Goal: Check status: Check status

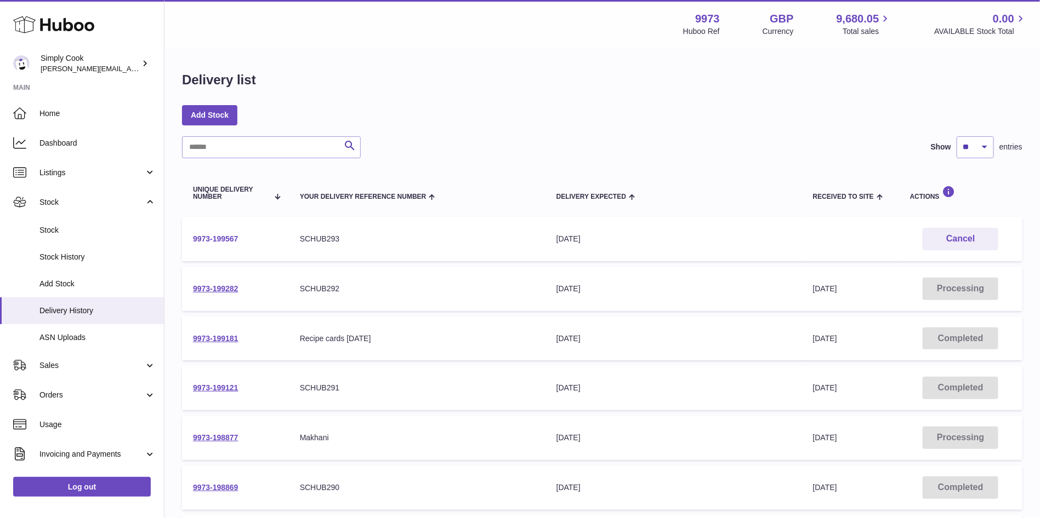
click at [220, 242] on link "9973-199567" at bounding box center [215, 239] width 45 height 9
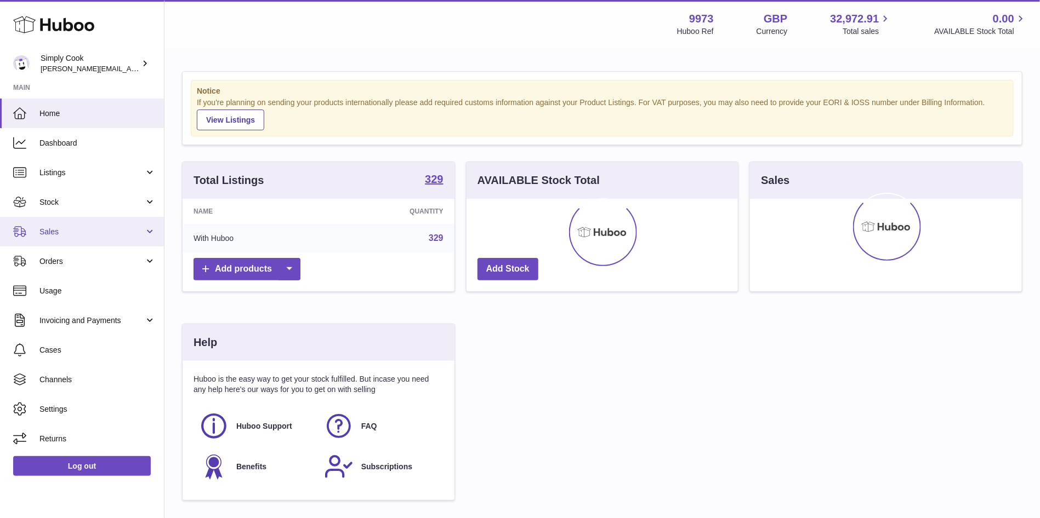
click at [63, 227] on span "Sales" at bounding box center [91, 232] width 105 height 10
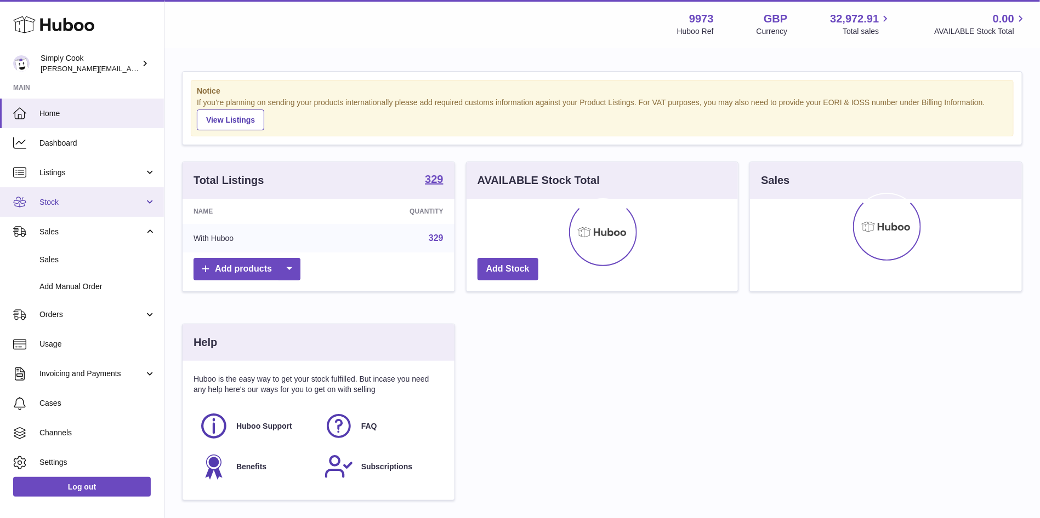
click at [61, 213] on link "Stock" at bounding box center [82, 202] width 164 height 30
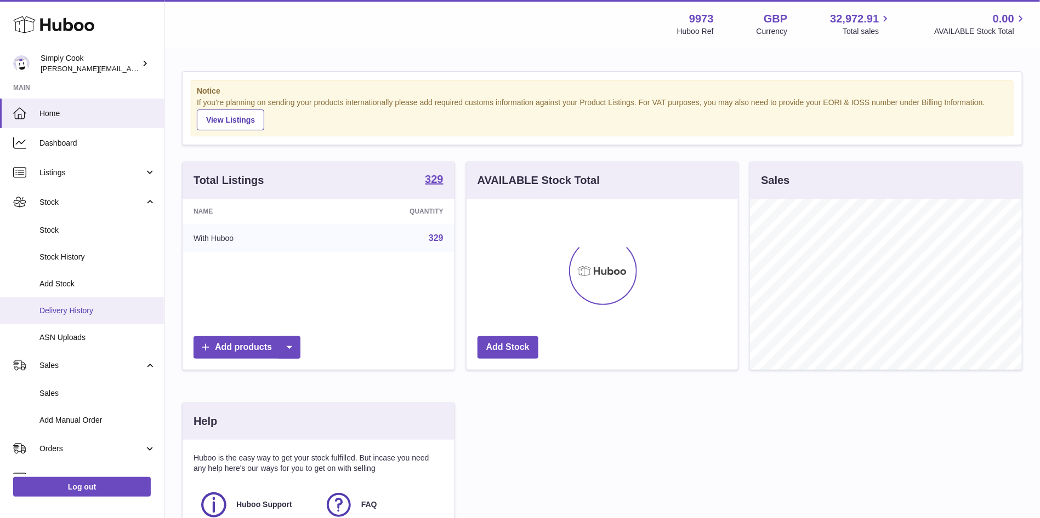
click at [66, 309] on span "Delivery History" at bounding box center [97, 311] width 116 height 10
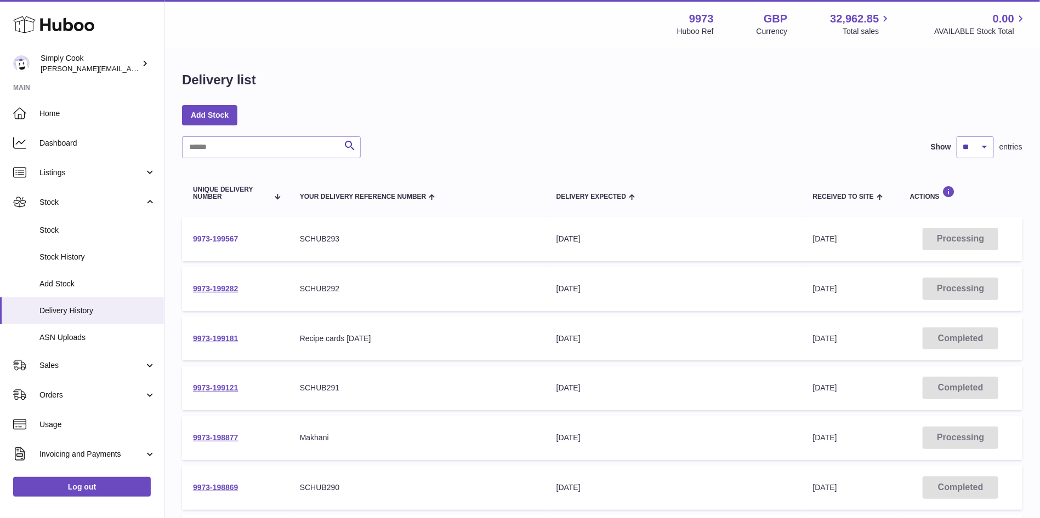
click at [207, 237] on link "9973-199567" at bounding box center [215, 239] width 45 height 9
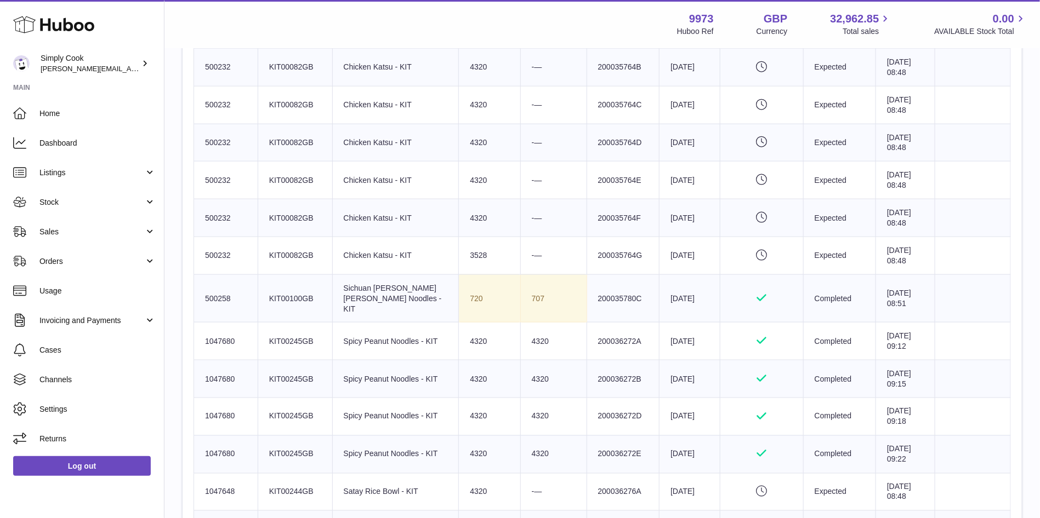
scroll to position [874, 0]
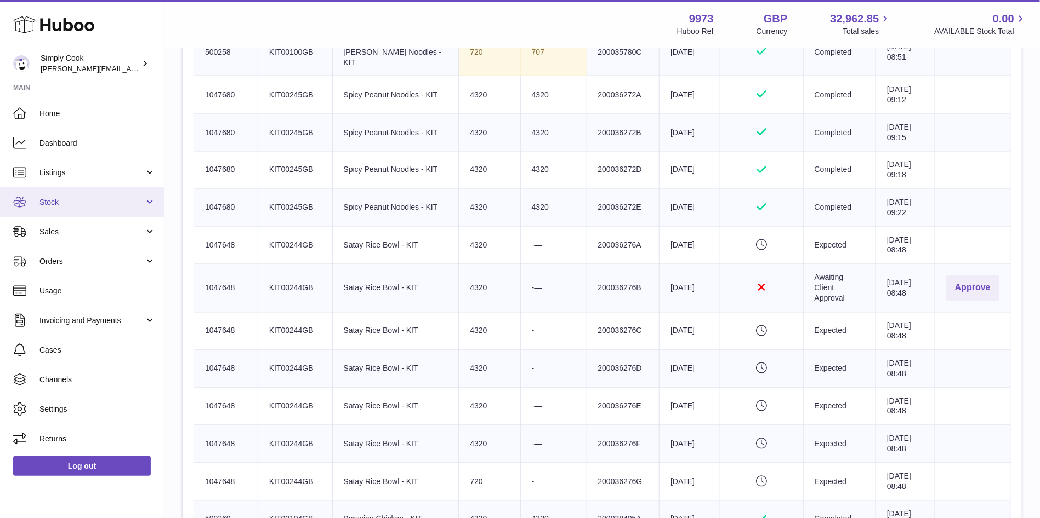
click at [52, 196] on link "Stock" at bounding box center [82, 202] width 164 height 30
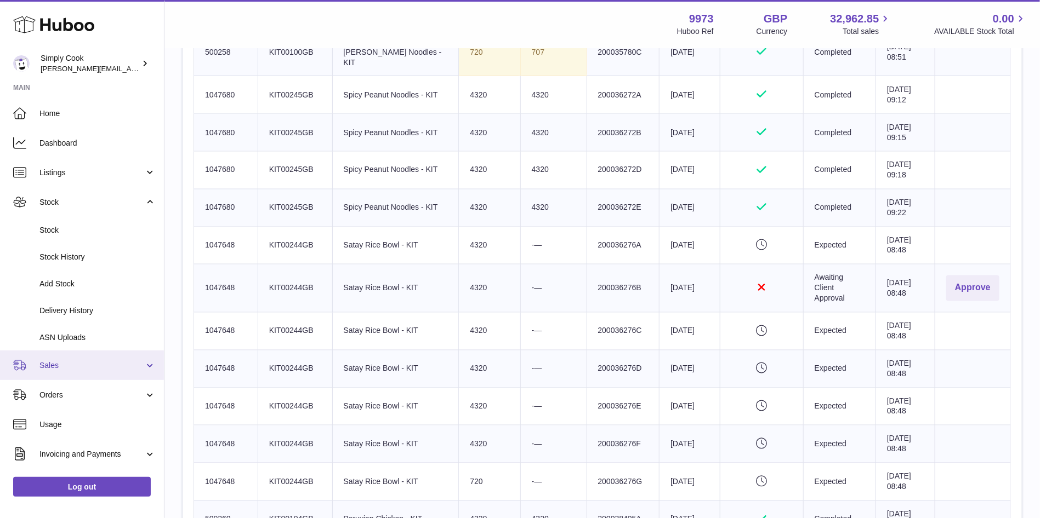
click at [76, 353] on link "Sales" at bounding box center [82, 366] width 164 height 30
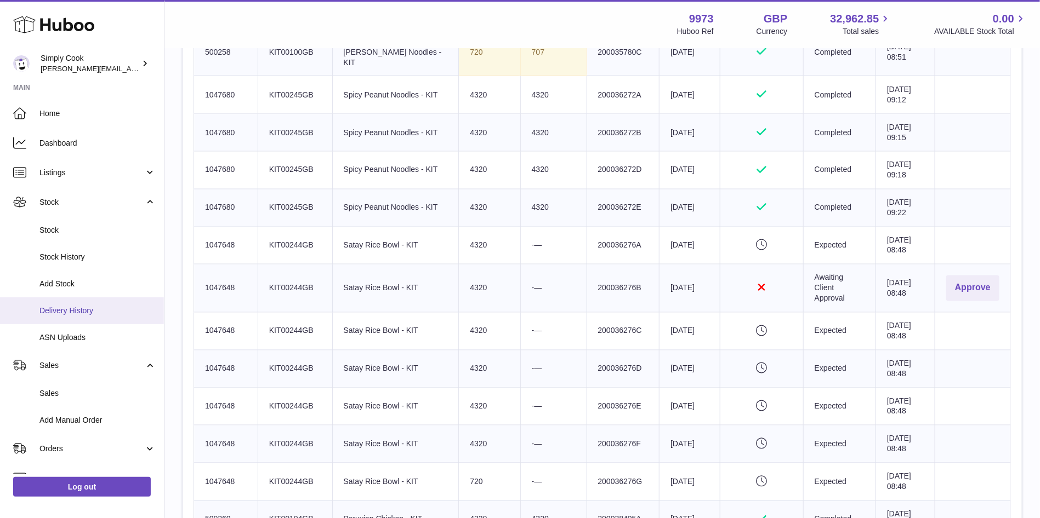
click at [84, 311] on span "Delivery History" at bounding box center [97, 311] width 116 height 10
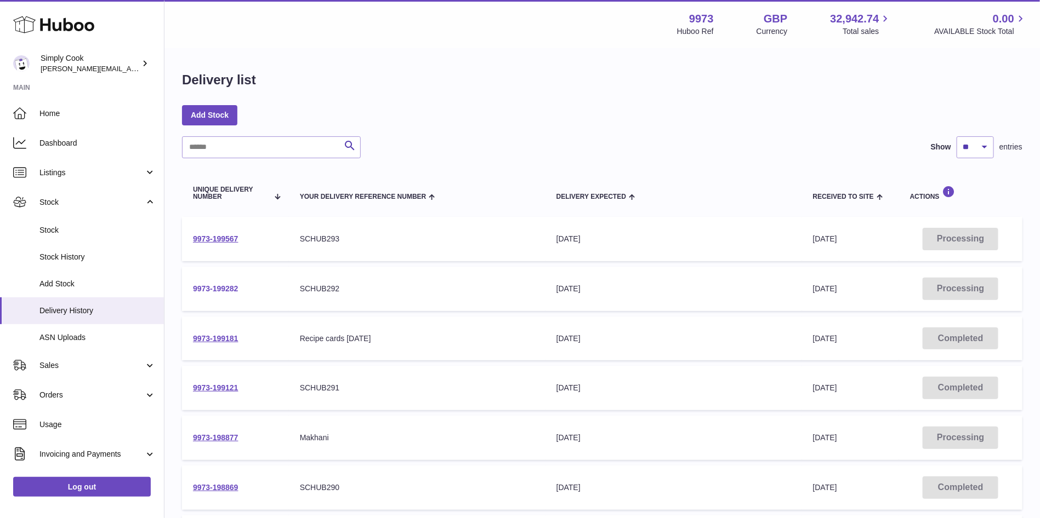
click at [220, 285] on link "9973-199282" at bounding box center [215, 288] width 45 height 9
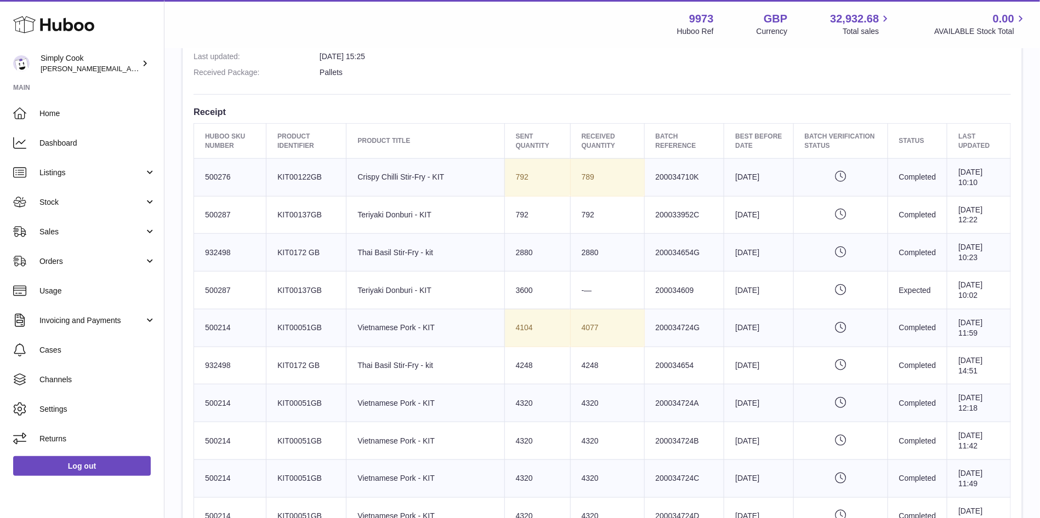
scroll to position [329, 0]
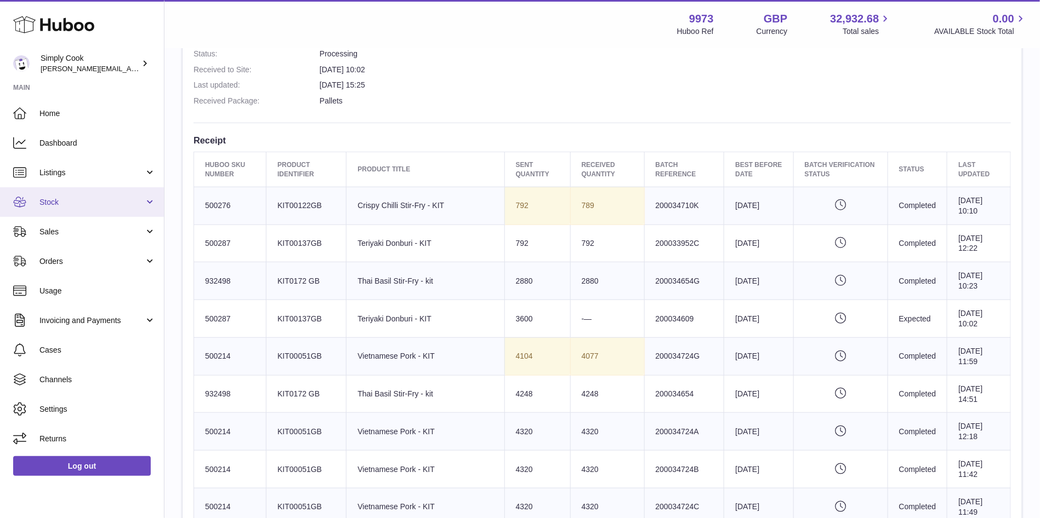
click at [61, 208] on link "Stock" at bounding box center [82, 202] width 164 height 30
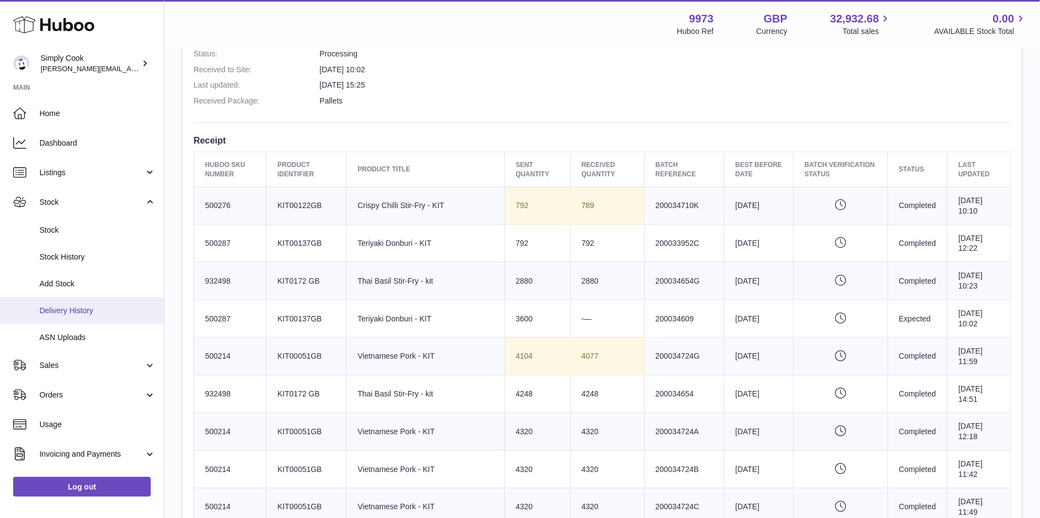
click at [85, 310] on span "Delivery History" at bounding box center [97, 311] width 116 height 10
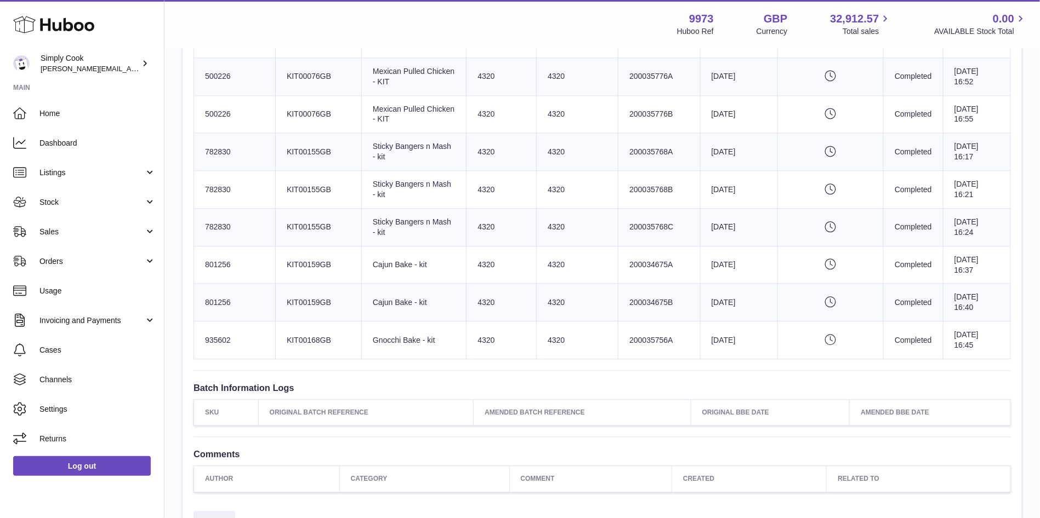
scroll to position [1151, 0]
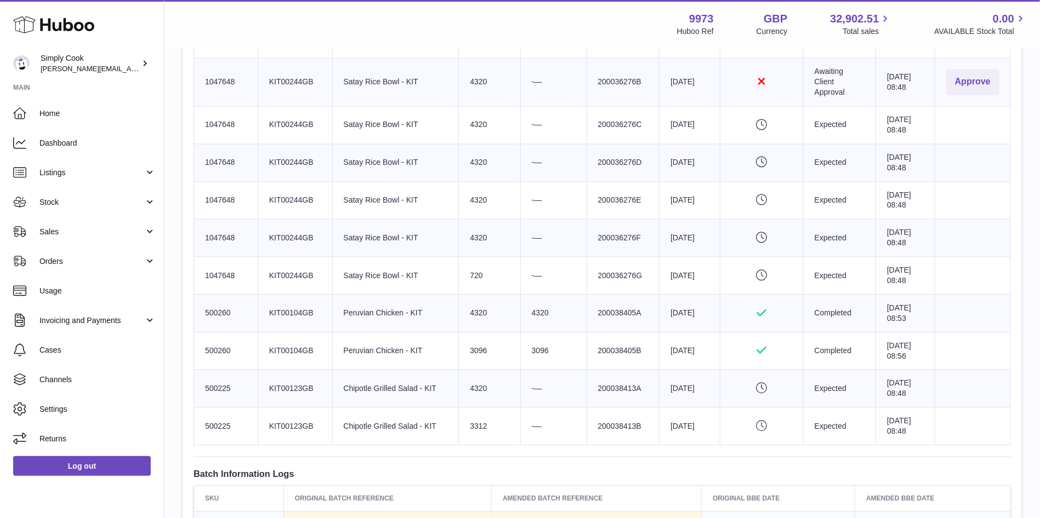
scroll to position [1151, 0]
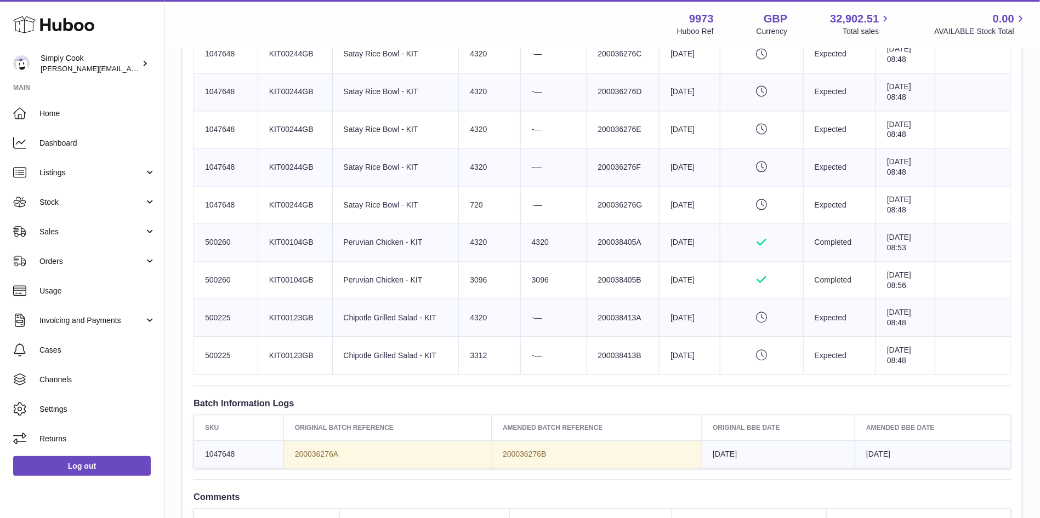
drag, startPoint x: 316, startPoint y: 217, endPoint x: 734, endPoint y: 241, distance: 418.8
click at [991, 233] on tr "Huboo SKU Number 500260 Client Identifier KIT00104GB Product title Peruvian Chi…" at bounding box center [602, 243] width 817 height 38
